Goal: Information Seeking & Learning: Learn about a topic

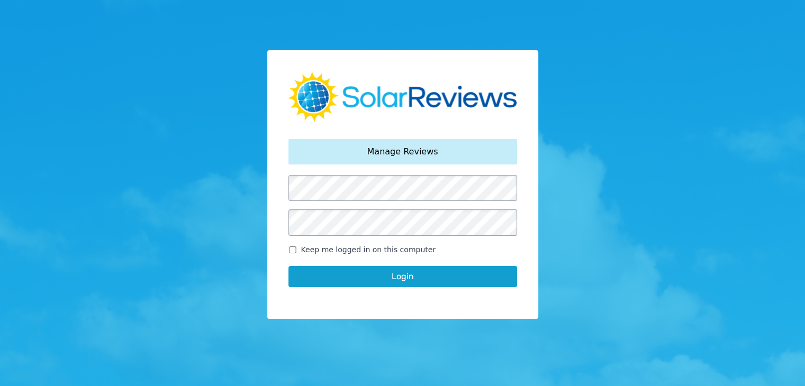
click at [304, 247] on span "Keep me logged in on this computer" at bounding box center [368, 250] width 135 height 11
click at [297, 247] on input "Keep me logged in on this computer" at bounding box center [292, 250] width 8 height 7
checkbox input "true"
click at [328, 282] on button "Login" at bounding box center [402, 276] width 229 height 21
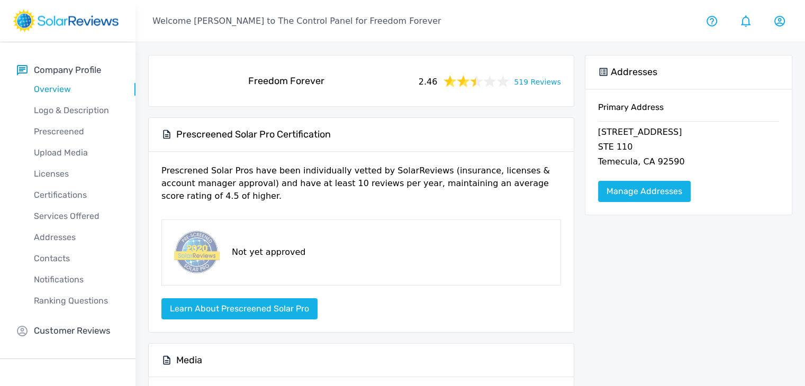
click at [531, 84] on link "519 Reviews" at bounding box center [537, 81] width 47 height 13
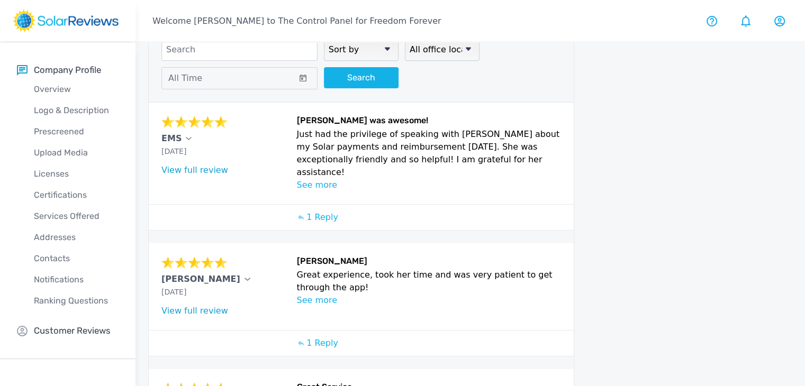
scroll to position [53, 0]
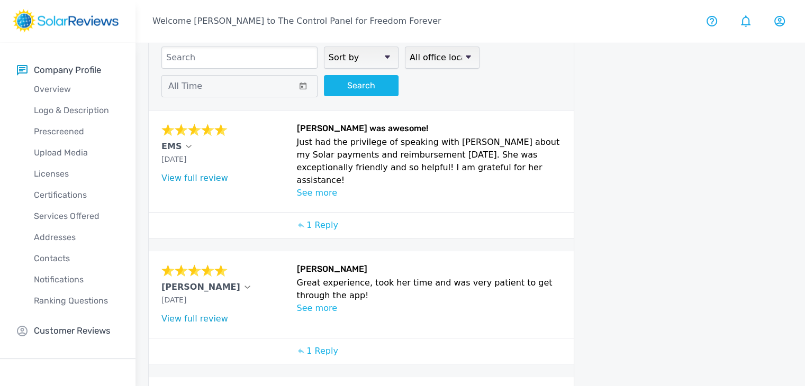
click at [168, 101] on div "Sort by newest oldest Rating: highest to lowest Rating: lowest to highest All o…" at bounding box center [361, 72] width 425 height 77
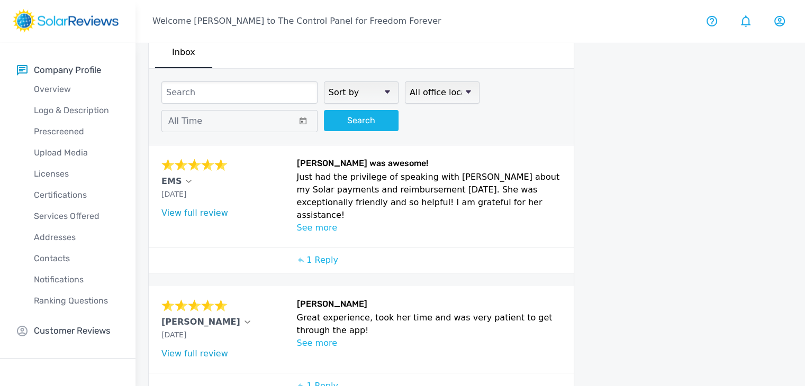
scroll to position [0, 0]
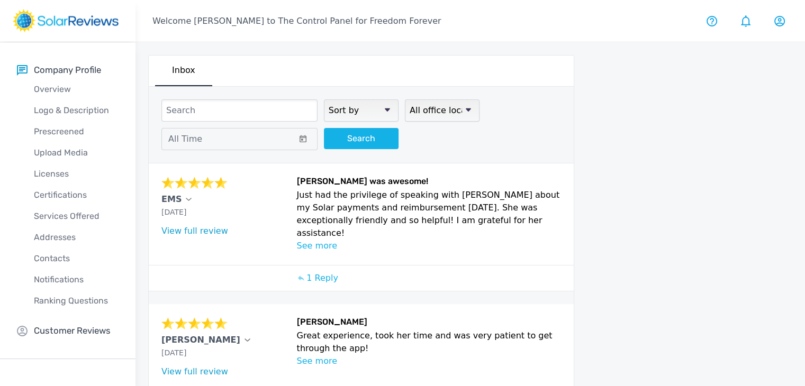
click at [230, 164] on div "EMS [DATE] What type of installation was this? no answer What year was your sys…" at bounding box center [361, 215] width 425 height 102
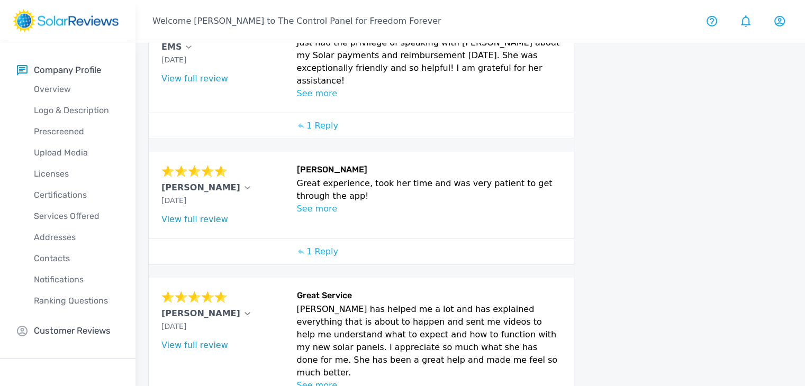
scroll to position [159, 0]
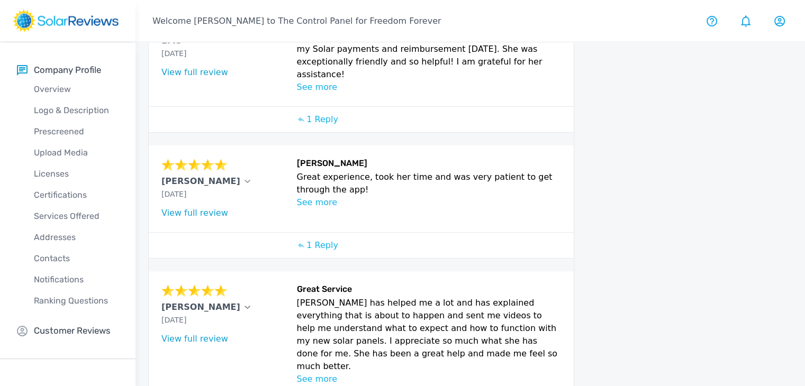
click at [184, 146] on div "[PERSON_NAME] [DATE] What type of installation was this? no answer What year wa…" at bounding box center [361, 189] width 425 height 87
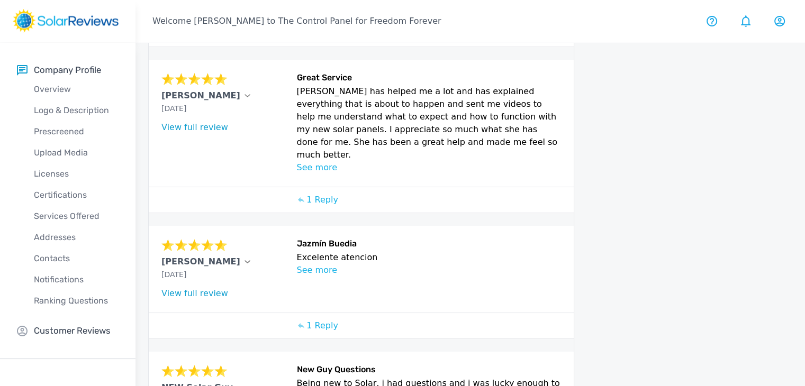
scroll to position [463, 0]
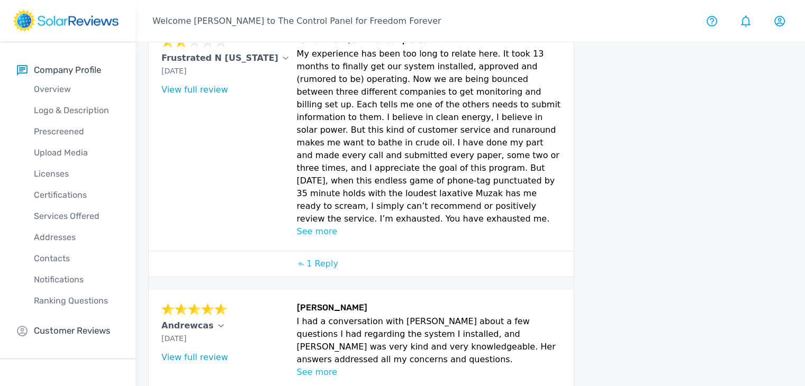
scroll to position [646, 0]
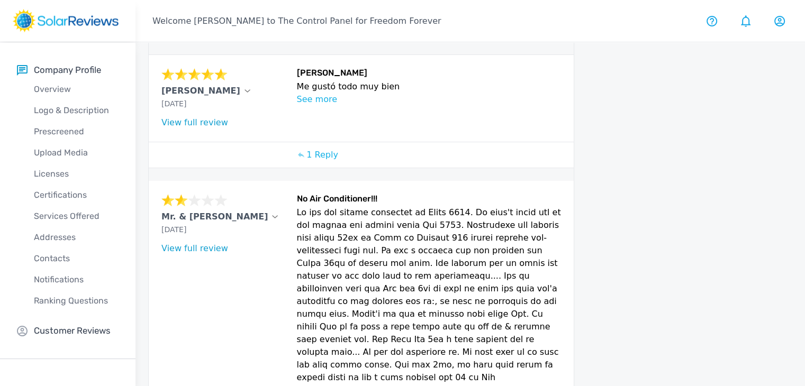
scroll to position [0, 0]
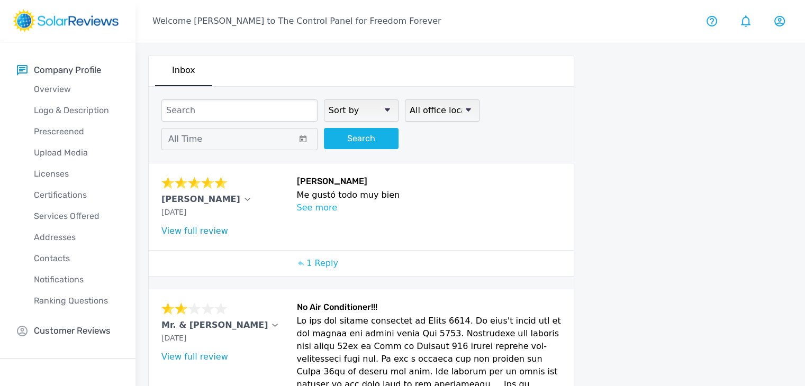
click at [236, 191] on div "[PERSON_NAME] [DATE] What type of installation was this? no answer What year wa…" at bounding box center [225, 206] width 129 height 61
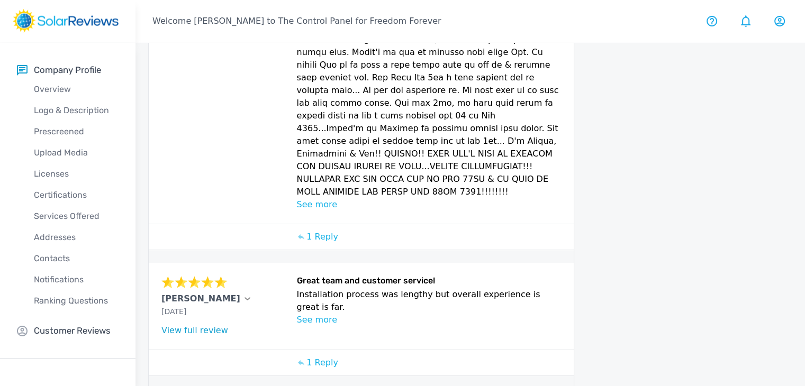
scroll to position [423, 0]
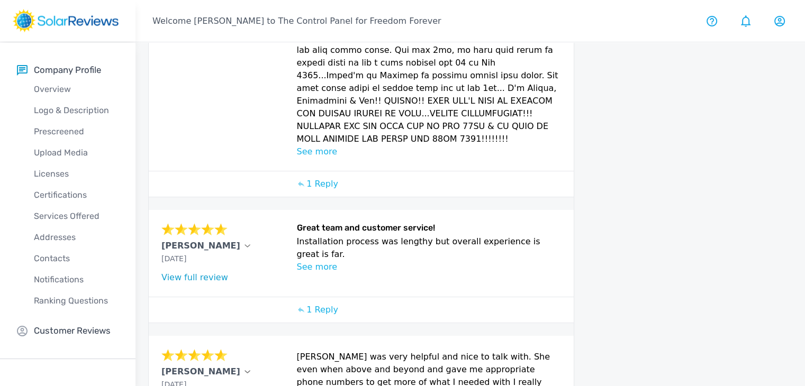
click at [250, 223] on div "[PERSON_NAME] [DATE] What type of installation was this? no answer What year wa…" at bounding box center [225, 253] width 129 height 61
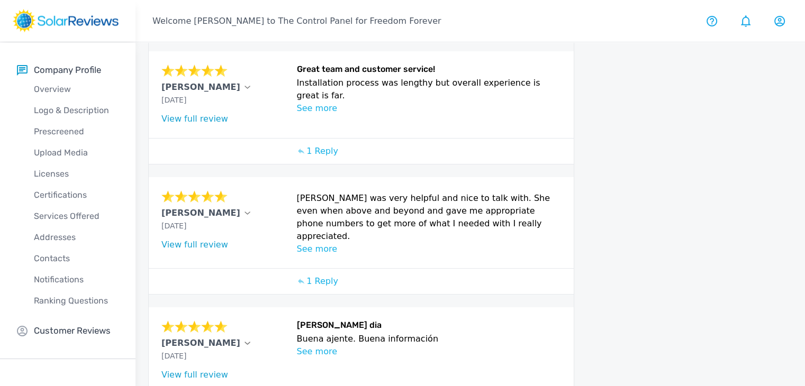
scroll to position [625, 0]
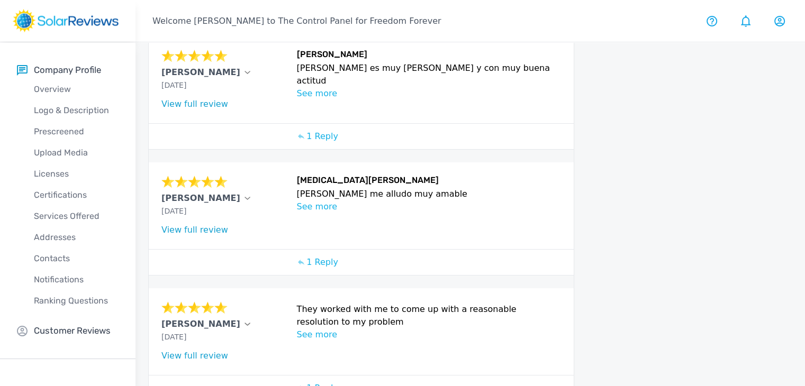
scroll to position [701, 0]
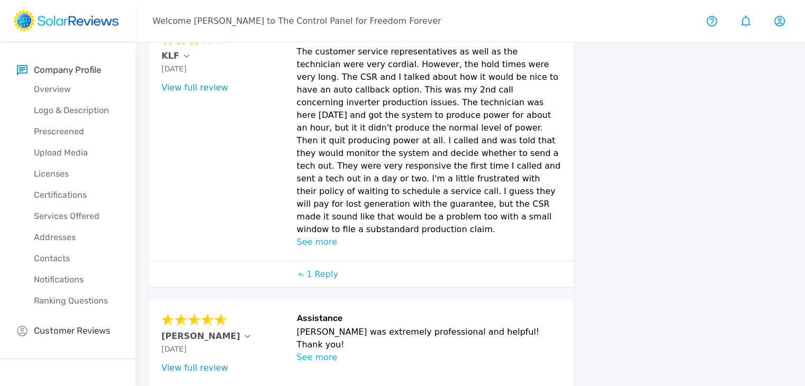
scroll to position [720, 0]
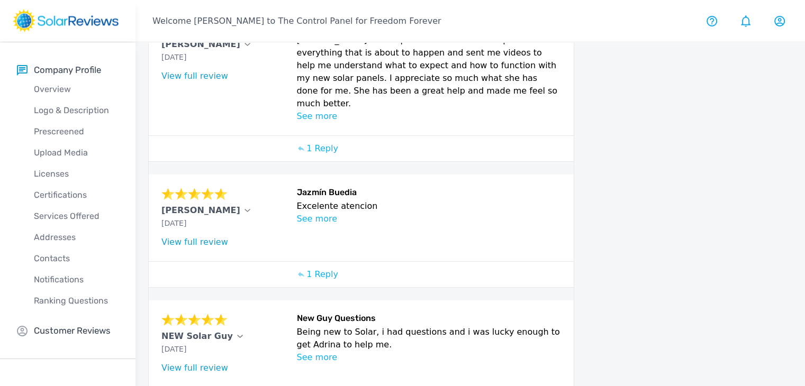
scroll to position [463, 0]
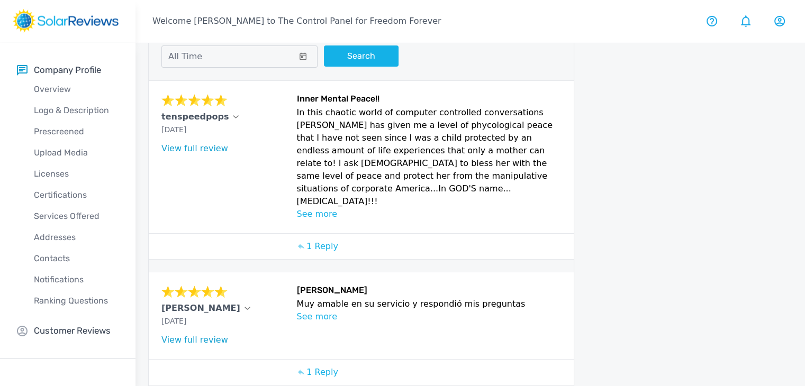
scroll to position [64, 0]
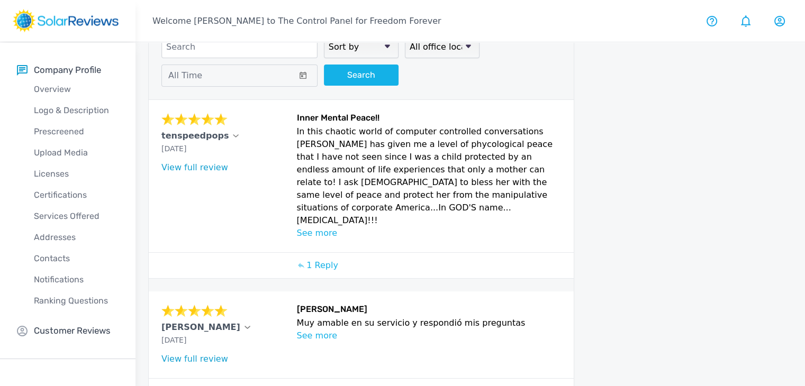
click at [150, 204] on div "tenspeedpops [DATE] What type of installation was this? no answer What year was…" at bounding box center [361, 176] width 425 height 152
click at [268, 253] on div "1 Reply" at bounding box center [361, 266] width 425 height 26
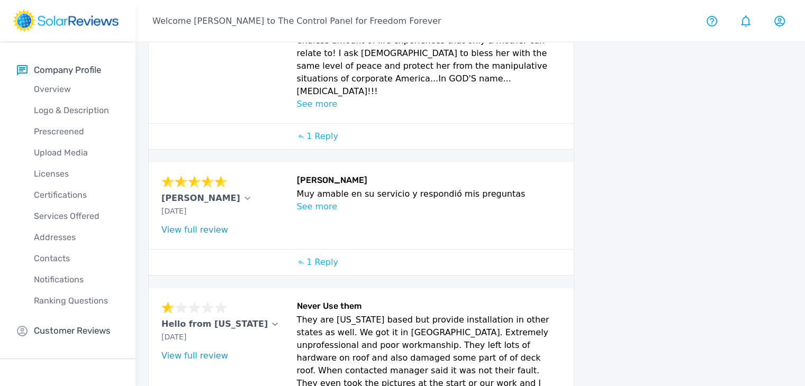
scroll to position [169, 0]
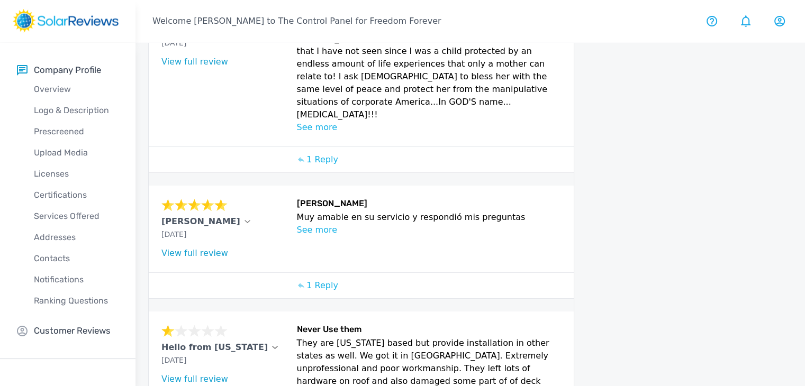
click at [225, 147] on div "1 Reply" at bounding box center [361, 160] width 425 height 26
click at [203, 248] on link "View full review" at bounding box center [194, 253] width 67 height 10
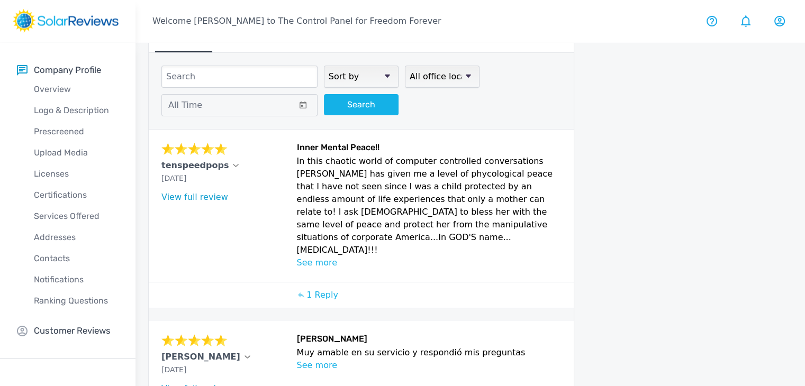
scroll to position [11, 0]
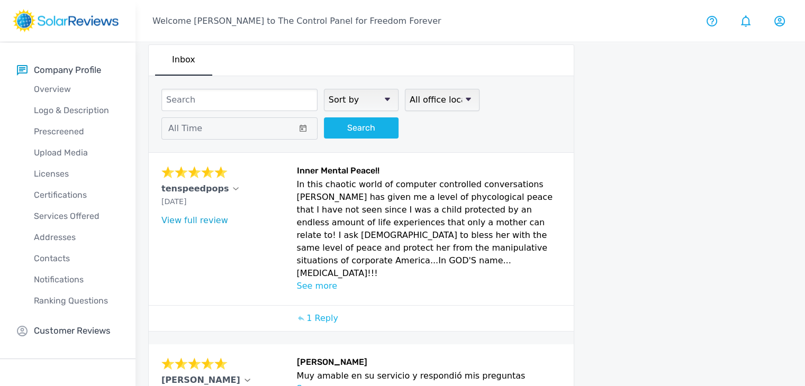
click at [191, 219] on link "View full review" at bounding box center [194, 220] width 67 height 10
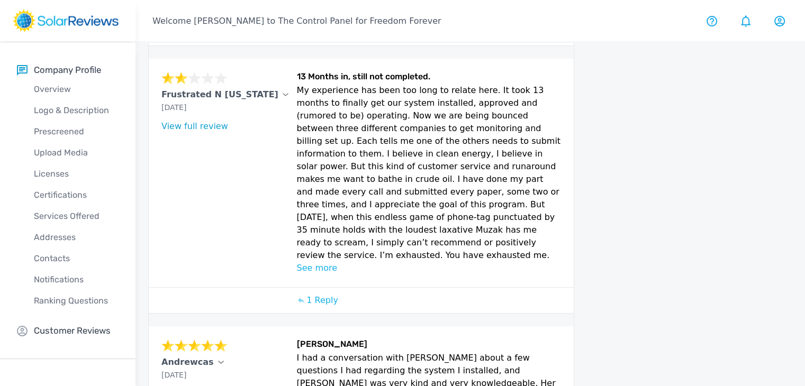
scroll to position [646, 0]
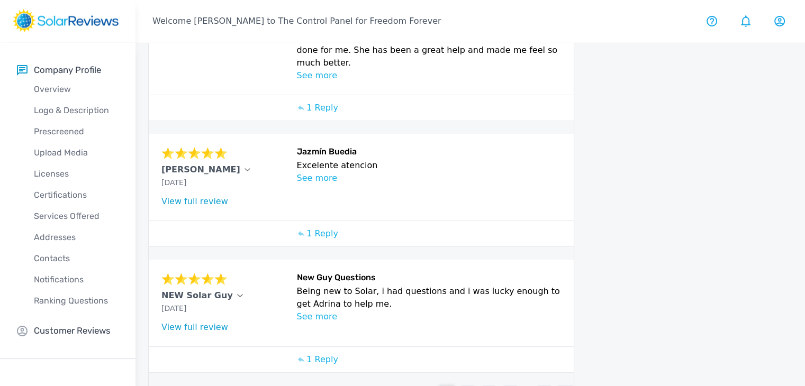
click at [216, 322] on link "View full review" at bounding box center [194, 327] width 67 height 10
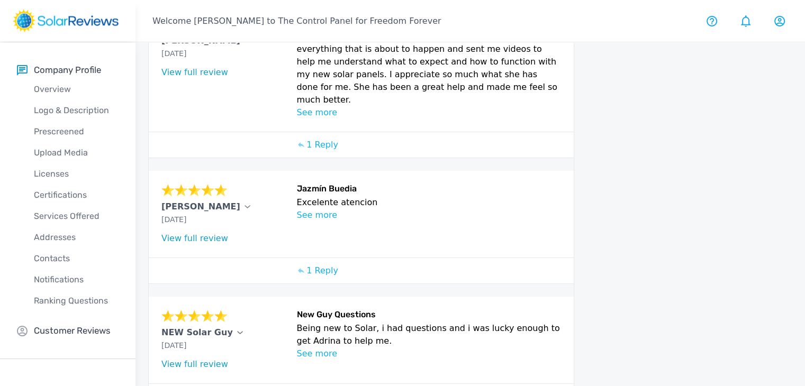
scroll to position [410, 0]
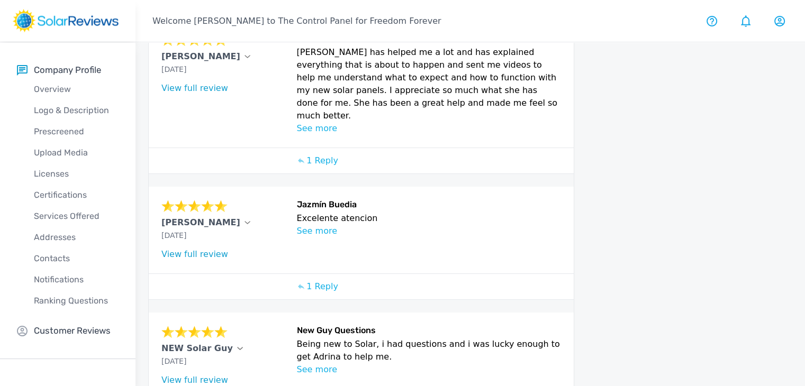
click at [201, 249] on link "View full review" at bounding box center [194, 254] width 67 height 10
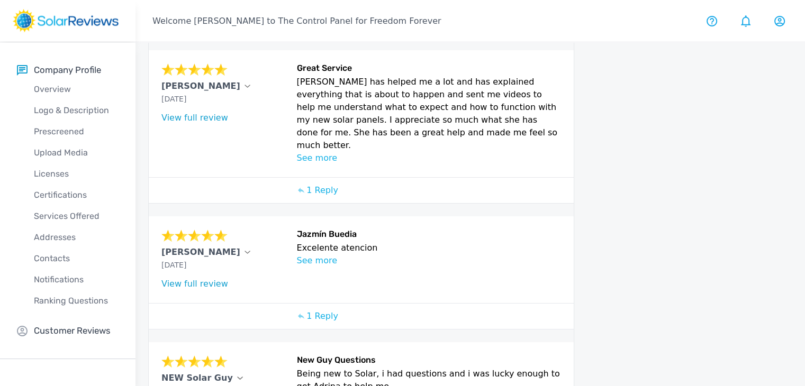
scroll to position [304, 0]
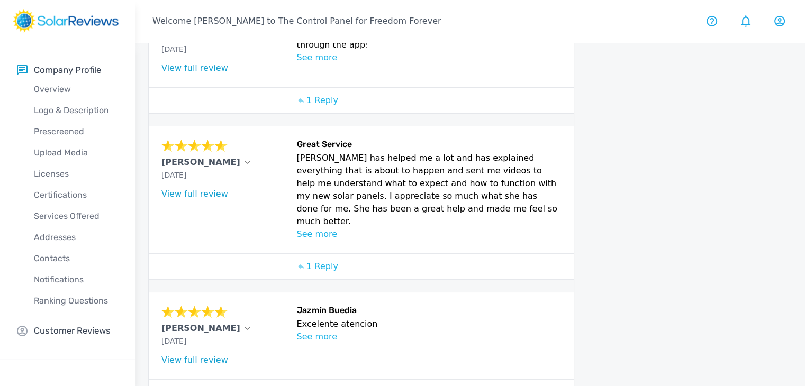
click at [188, 189] on link "View full review" at bounding box center [194, 194] width 67 height 10
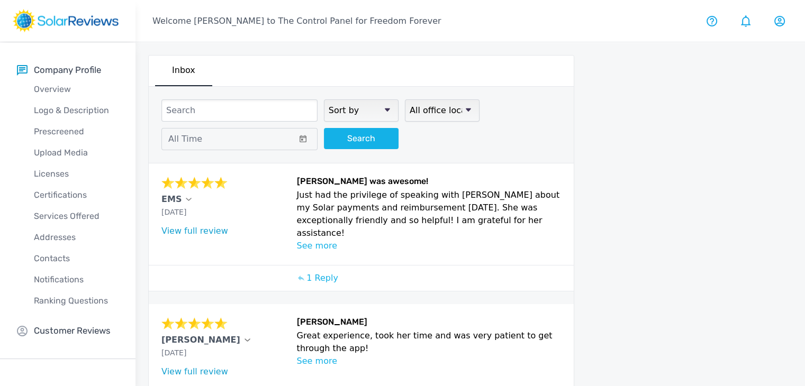
scroll to position [53, 0]
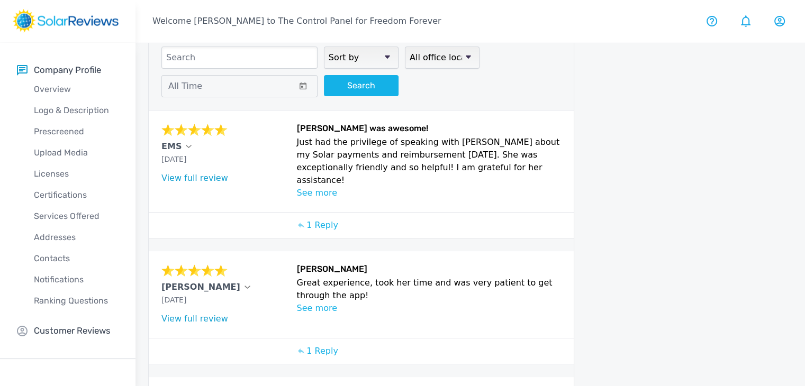
click at [197, 314] on link "View full review" at bounding box center [194, 319] width 67 height 10
click at [207, 180] on link "View full review" at bounding box center [194, 178] width 67 height 10
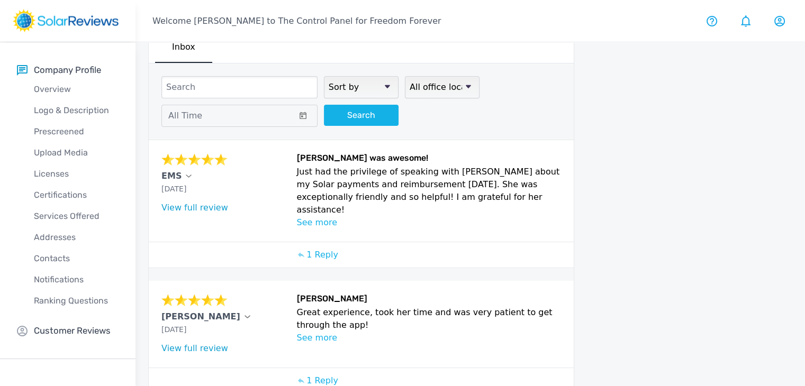
scroll to position [0, 0]
